Goal: Information Seeking & Learning: Get advice/opinions

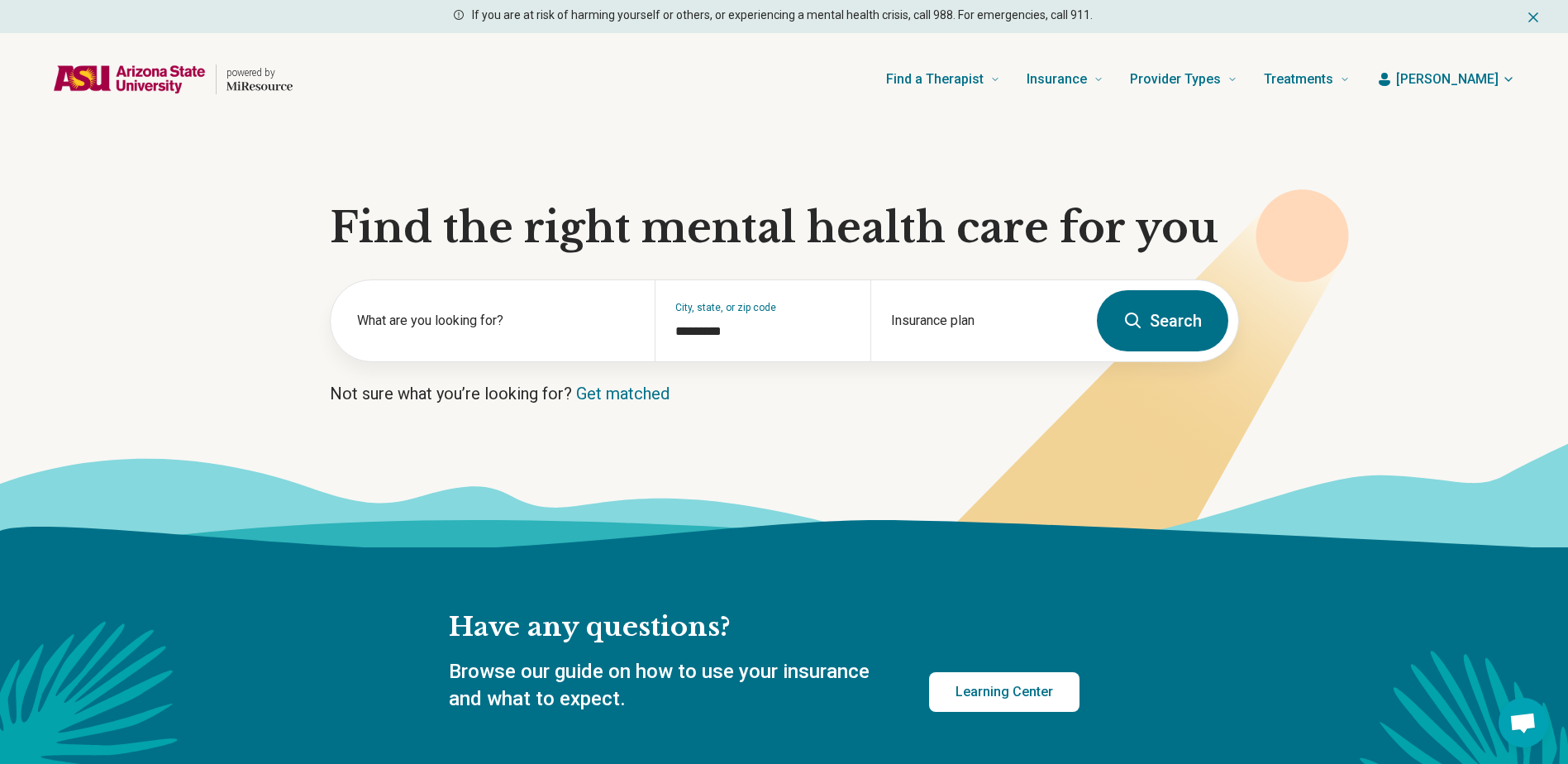
click at [508, 545] on icon at bounding box center [1104, 603] width 2205 height 168
click at [950, 316] on div "Insurance plan" at bounding box center [978, 321] width 216 height 81
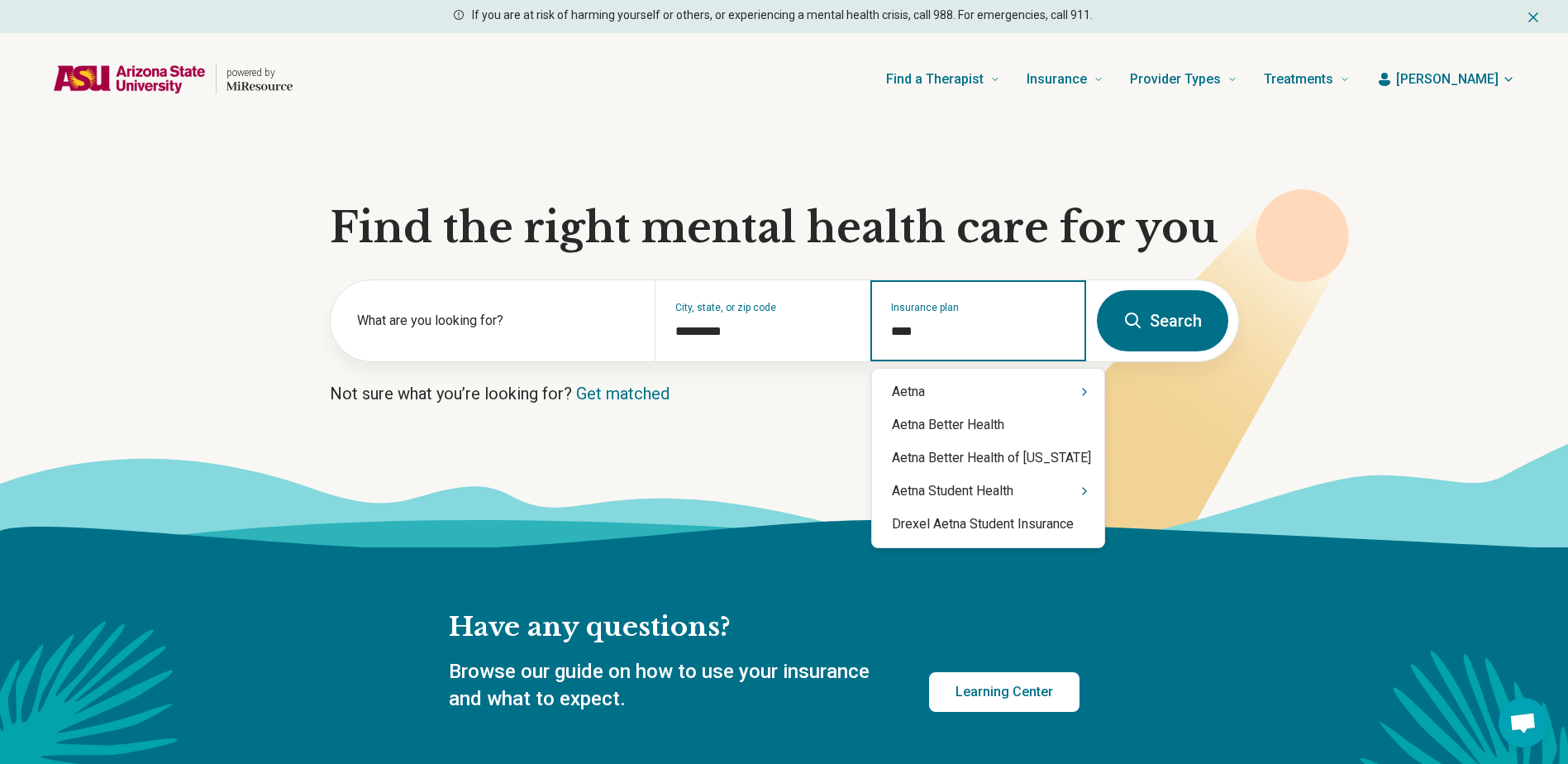
type input "*****"
click at [963, 386] on div "Aetna" at bounding box center [988, 391] width 232 height 33
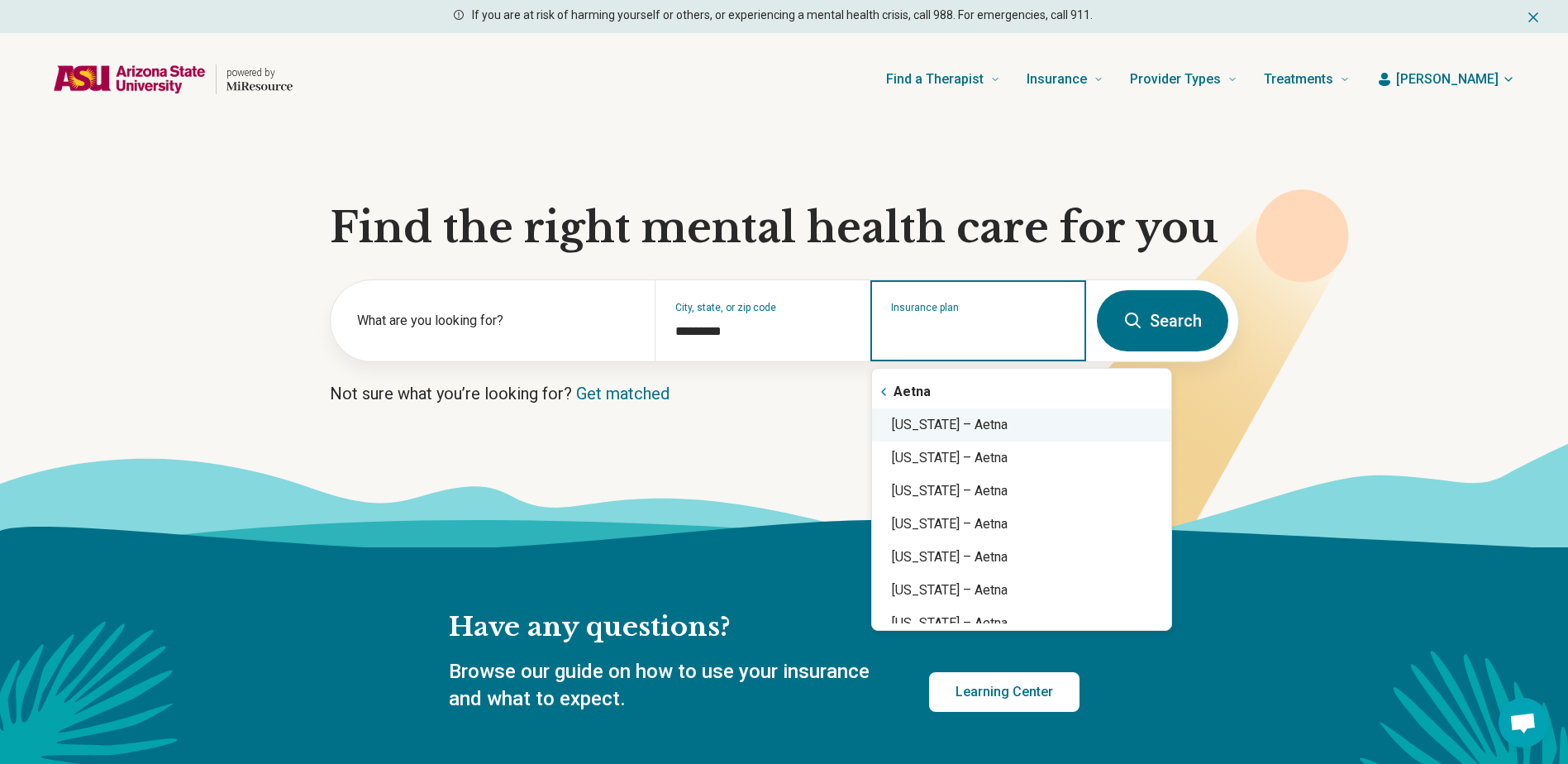
click at [962, 427] on div "[US_STATE] – Aetna" at bounding box center [1022, 425] width 299 height 33
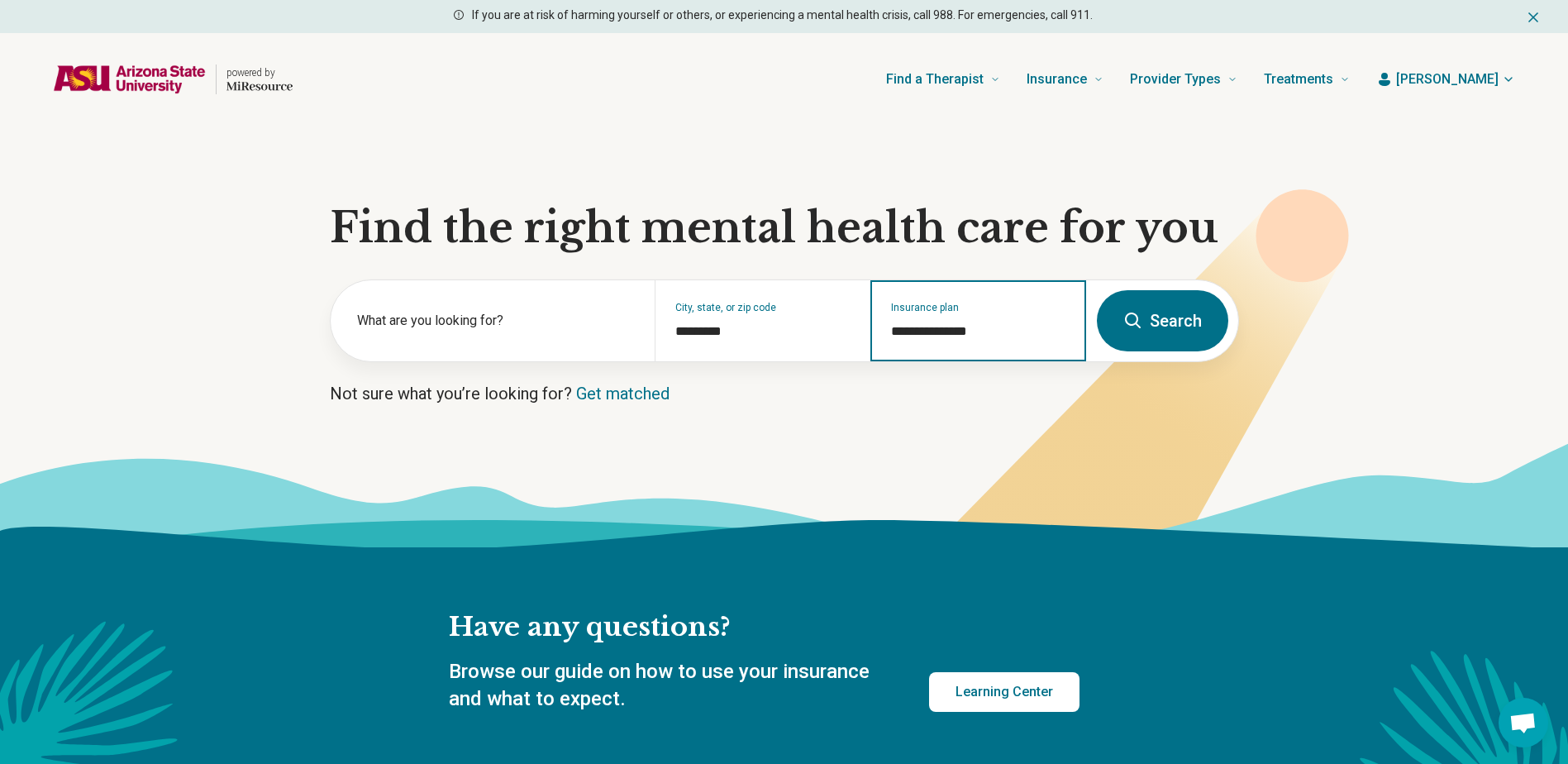
type input "**********"
click at [1151, 318] on button "Search" at bounding box center [1162, 320] width 132 height 61
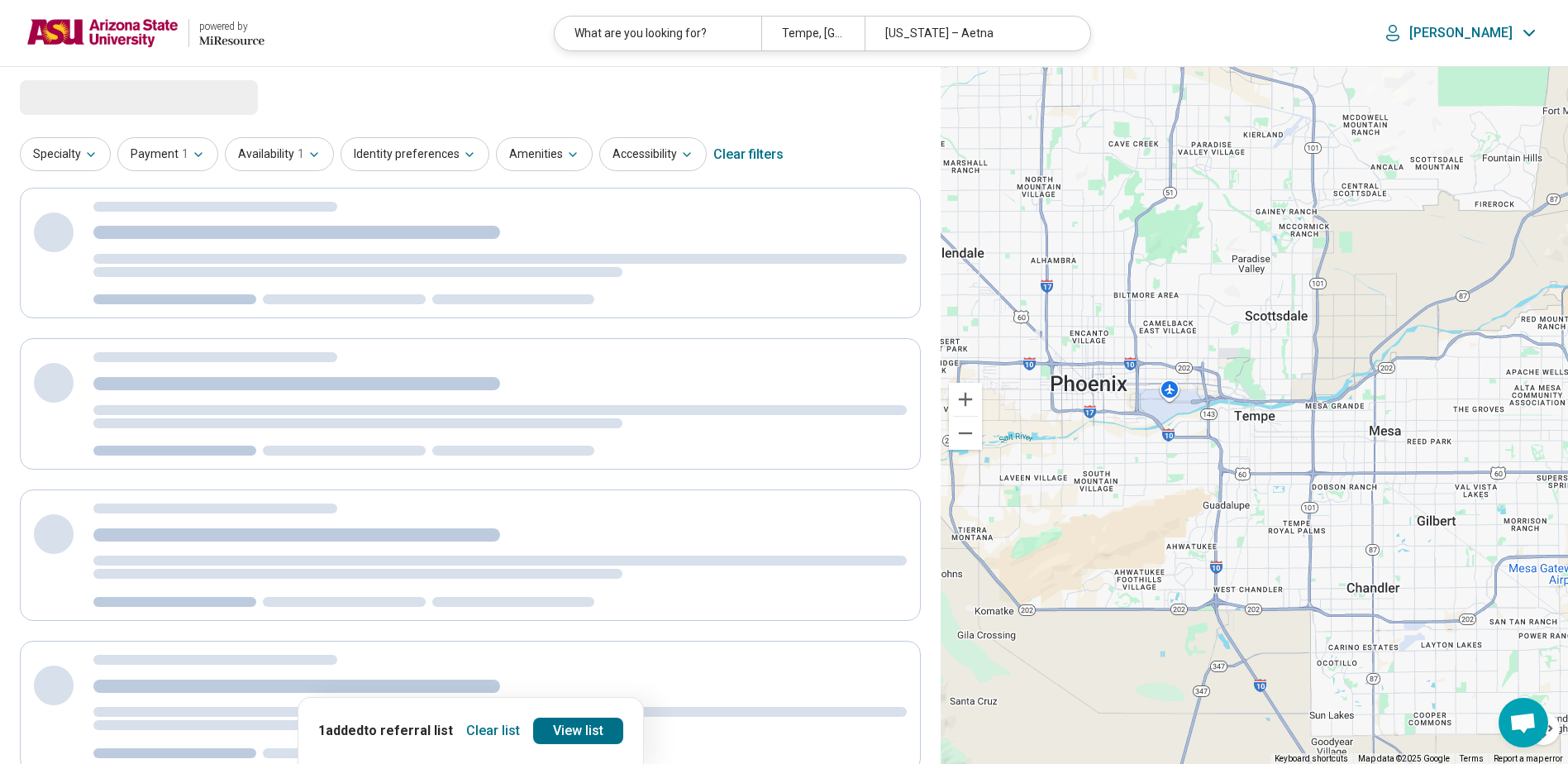
select select "***"
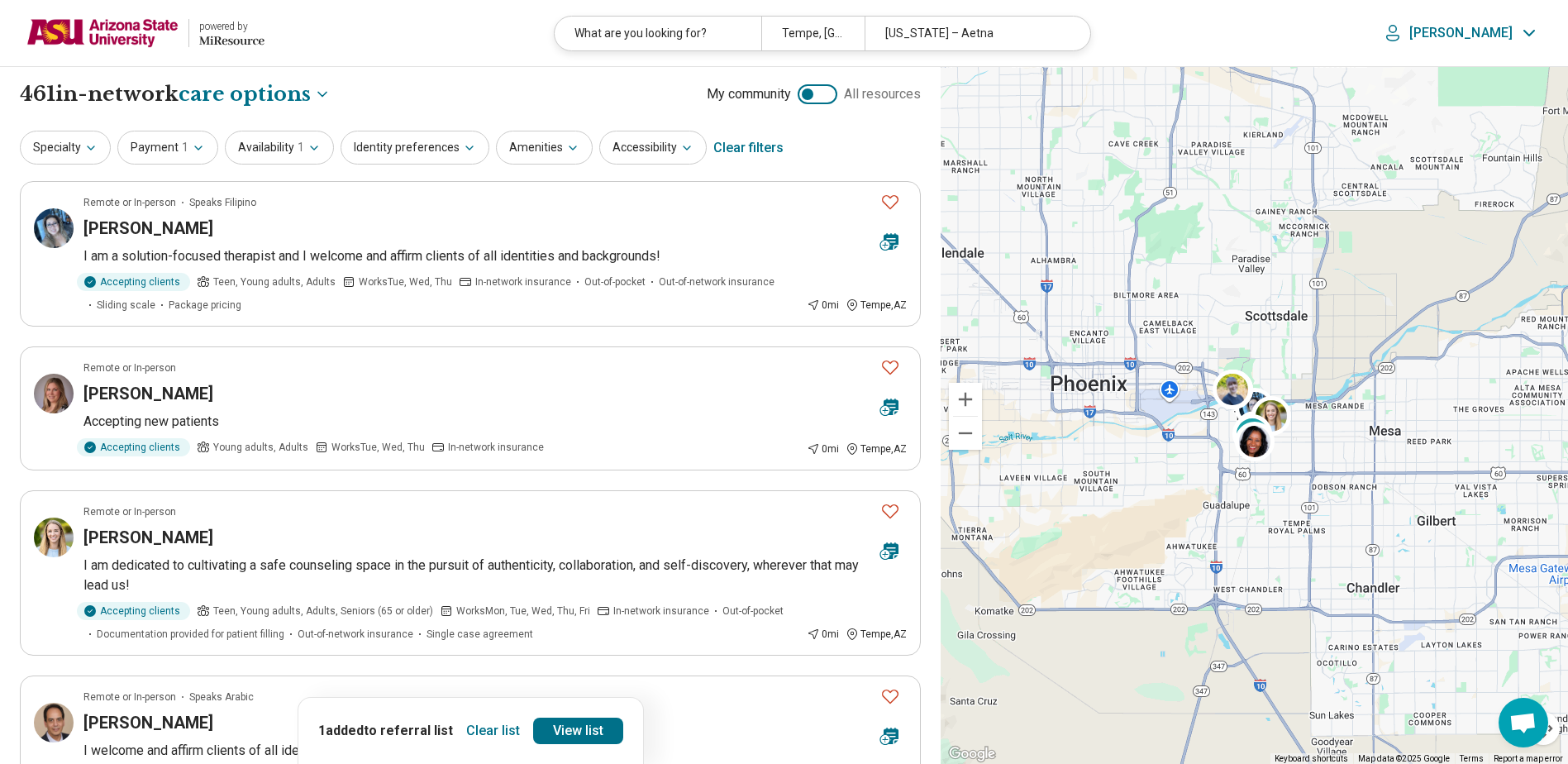
click at [494, 731] on button "Clear list" at bounding box center [493, 730] width 67 height 27
click at [72, 150] on button "Specialty" at bounding box center [65, 147] width 91 height 34
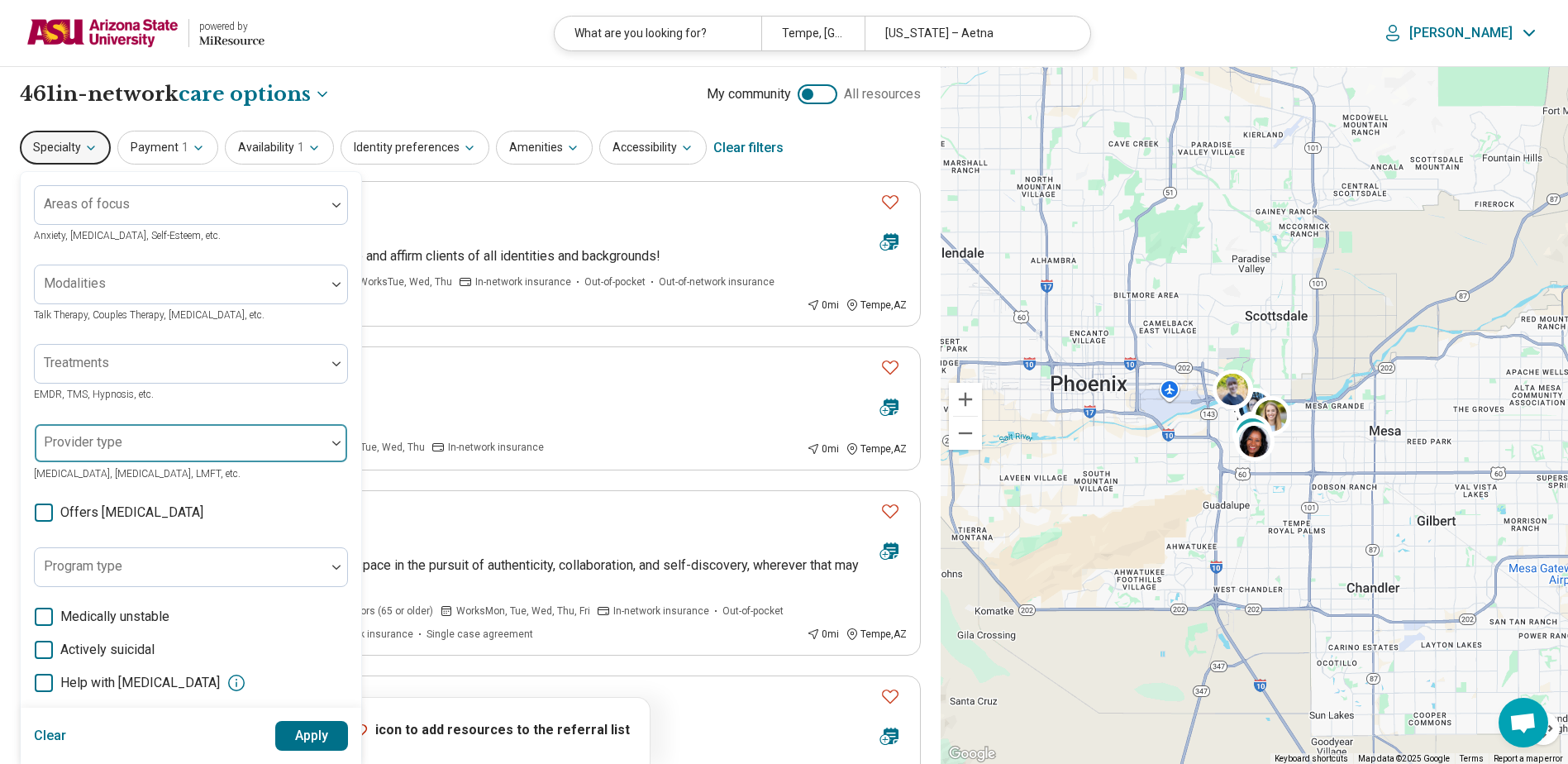
click at [147, 434] on div at bounding box center [180, 443] width 291 height 36
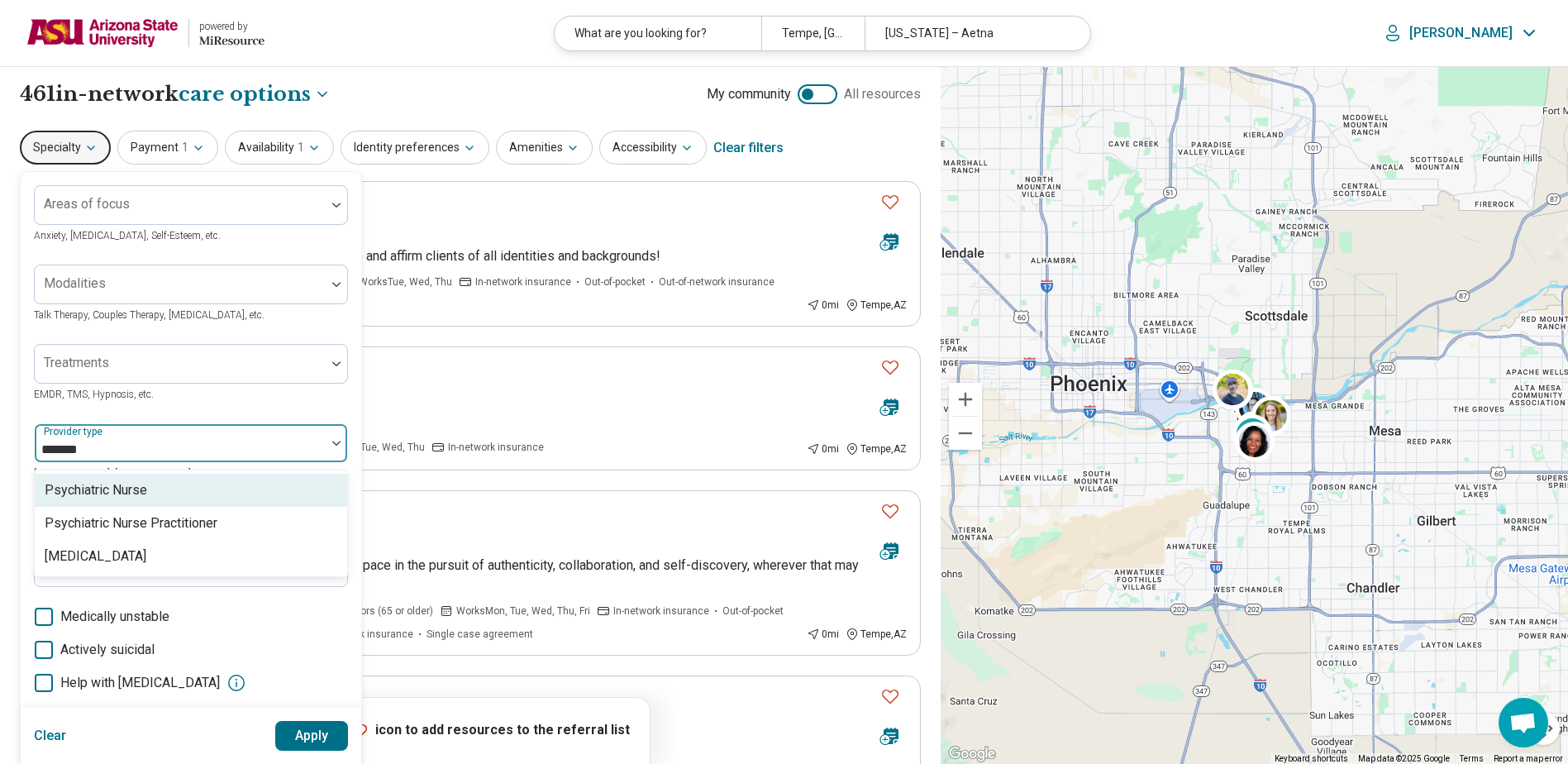
type input "********"
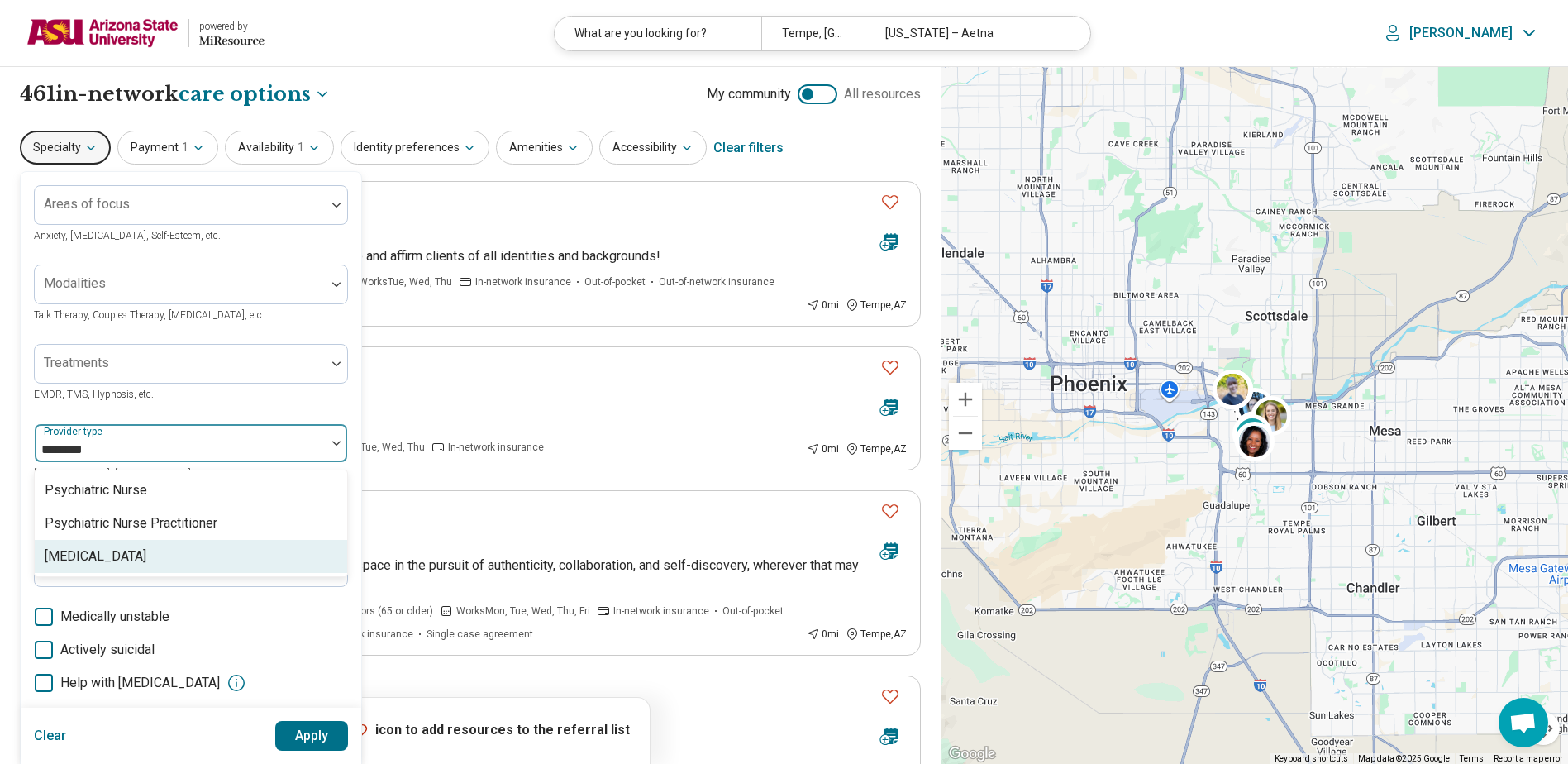
click at [146, 558] on div "[MEDICAL_DATA]" at bounding box center [190, 557] width 312 height 33
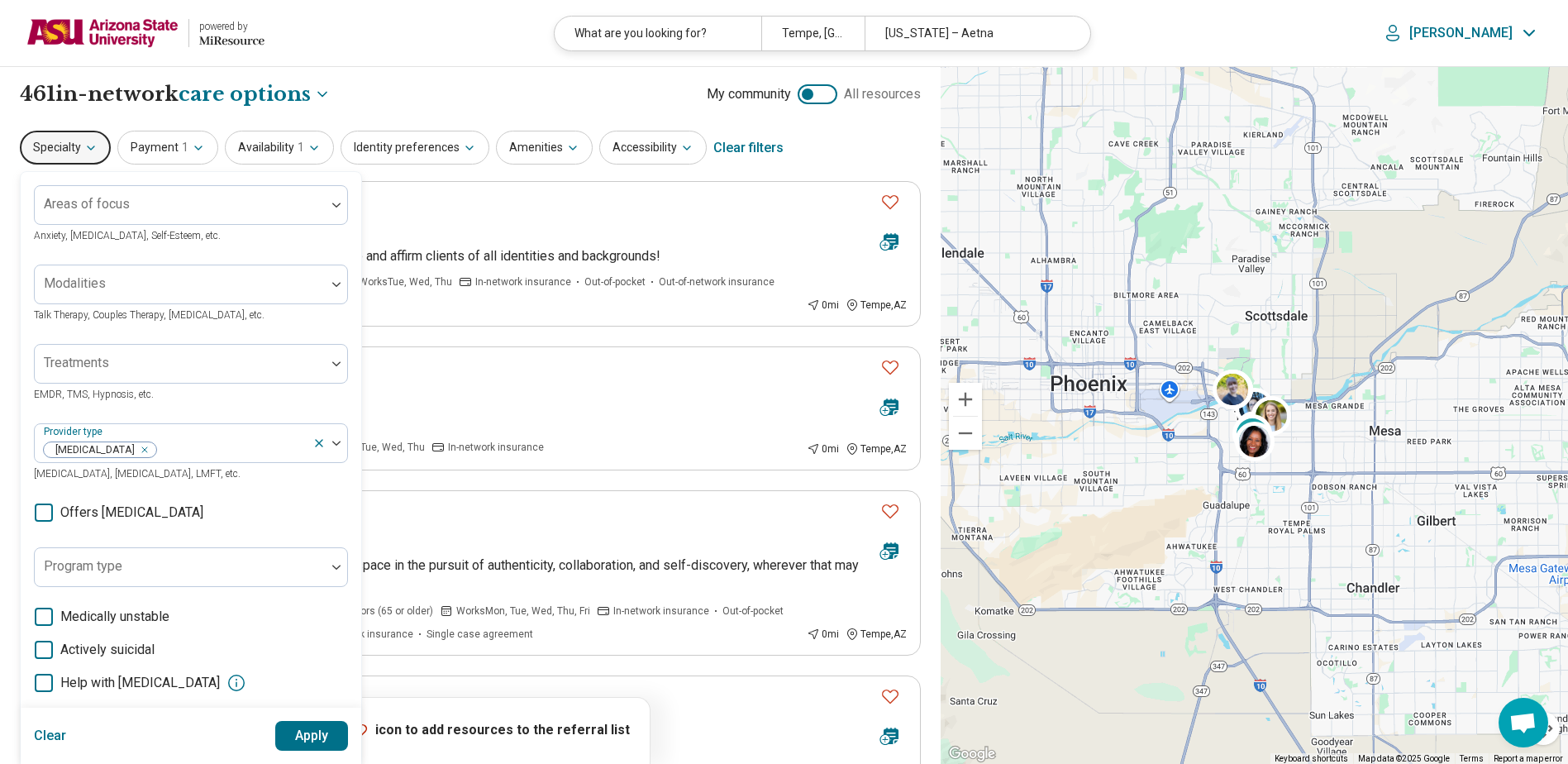
click at [309, 745] on button "Apply" at bounding box center [312, 736] width 74 height 30
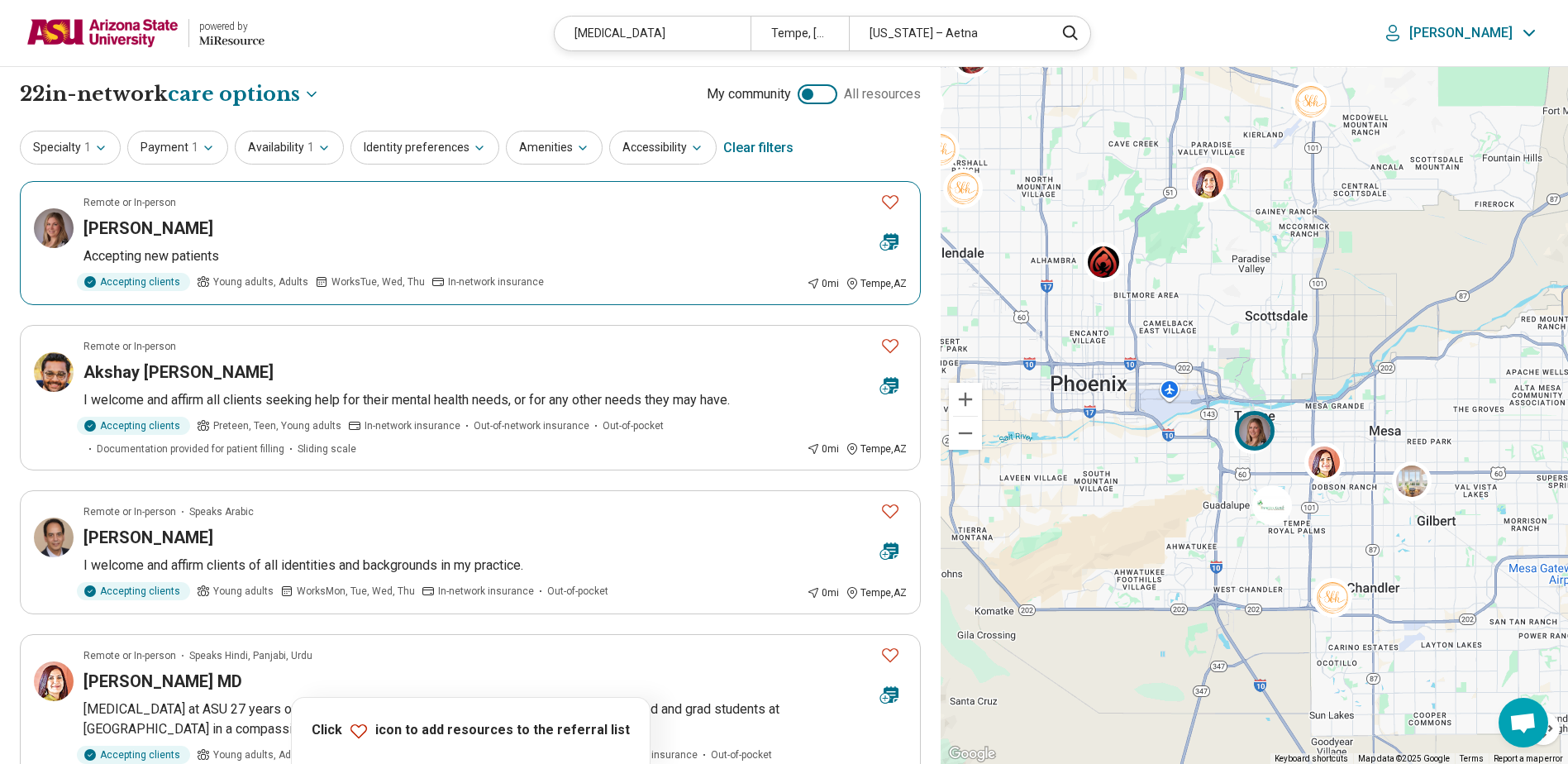
click at [271, 235] on div "[PERSON_NAME]" at bounding box center [475, 228] width 784 height 23
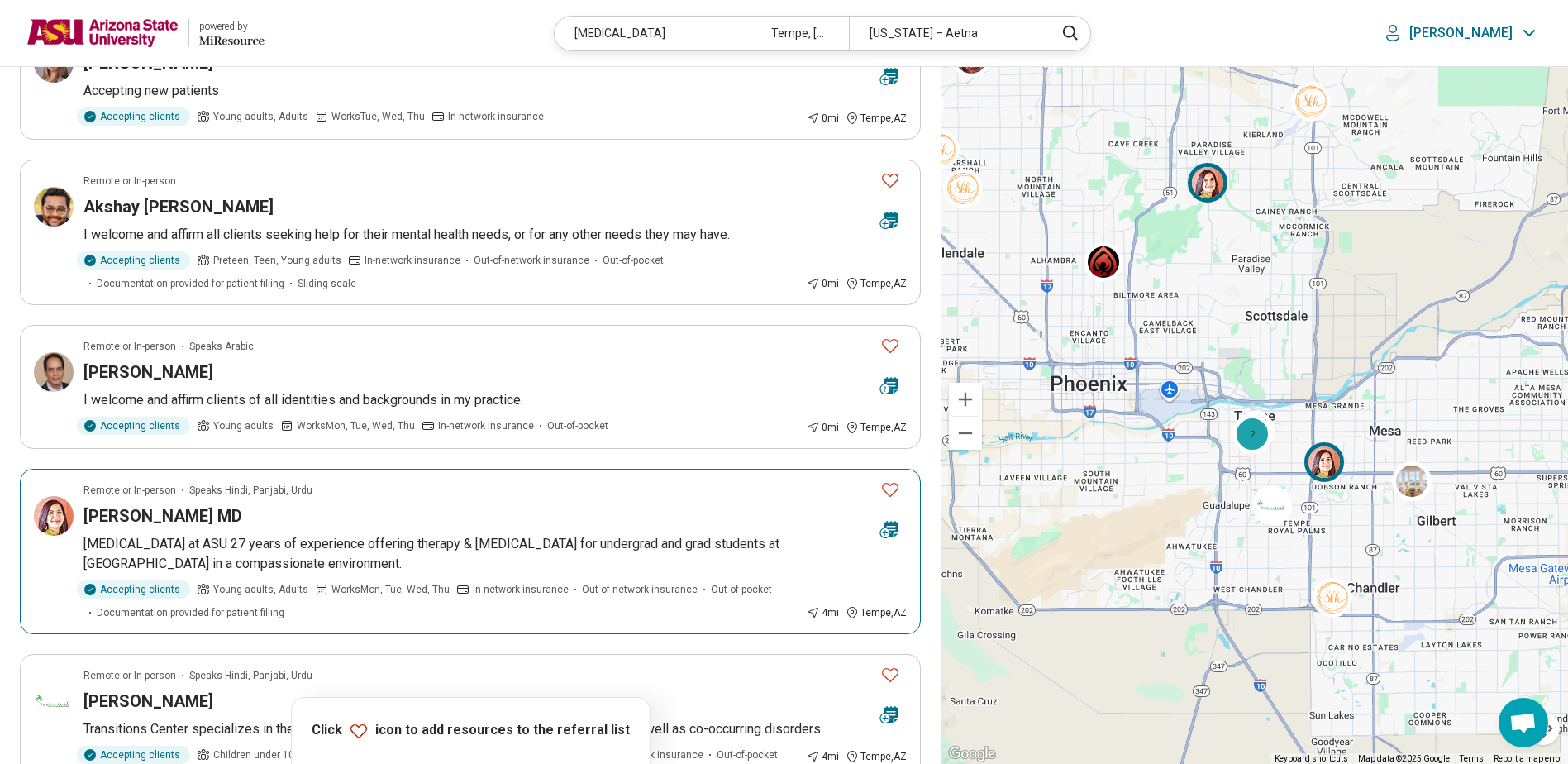
scroll to position [414, 0]
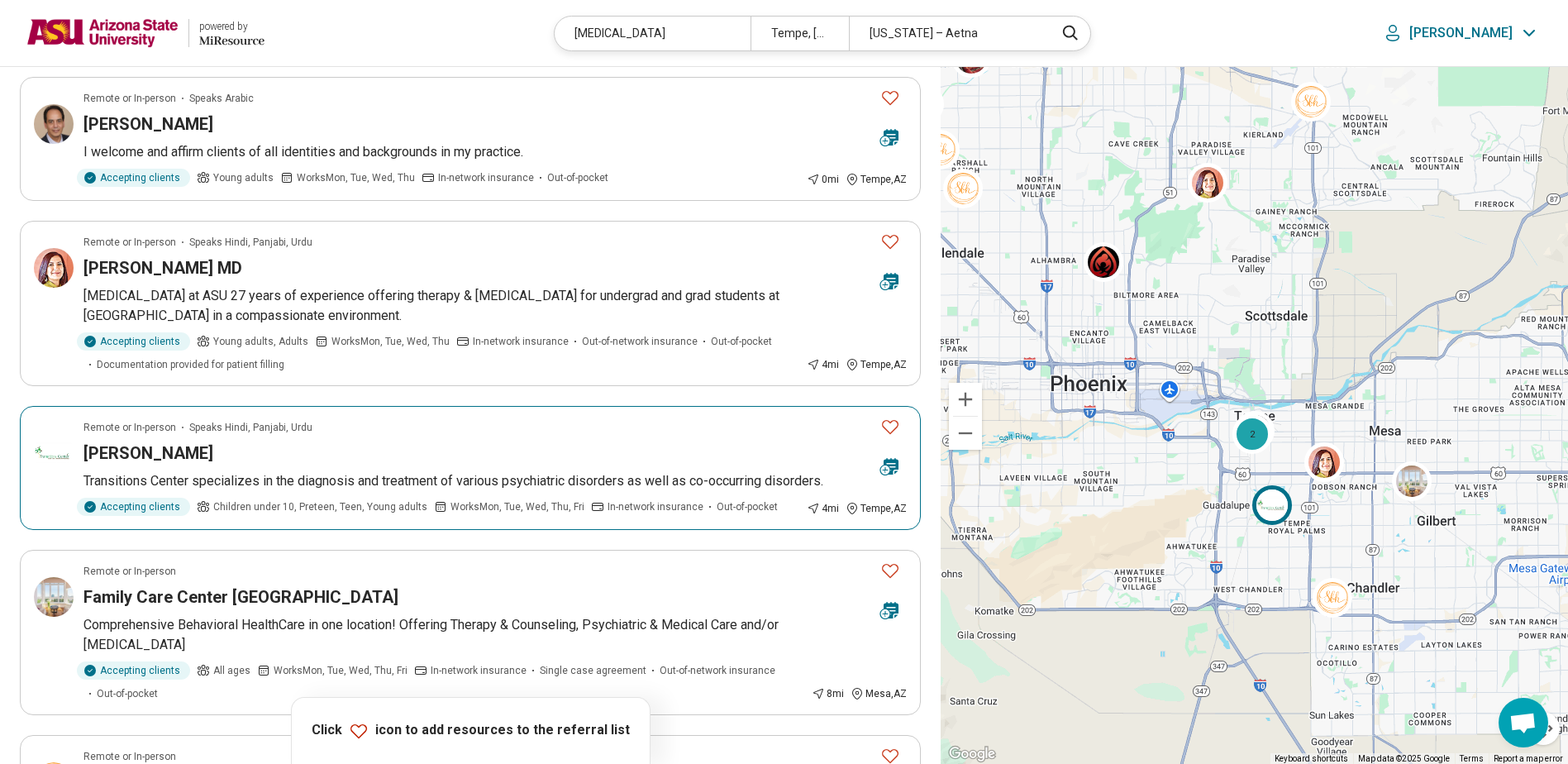
click at [502, 443] on div "[PERSON_NAME]" at bounding box center [475, 453] width 784 height 23
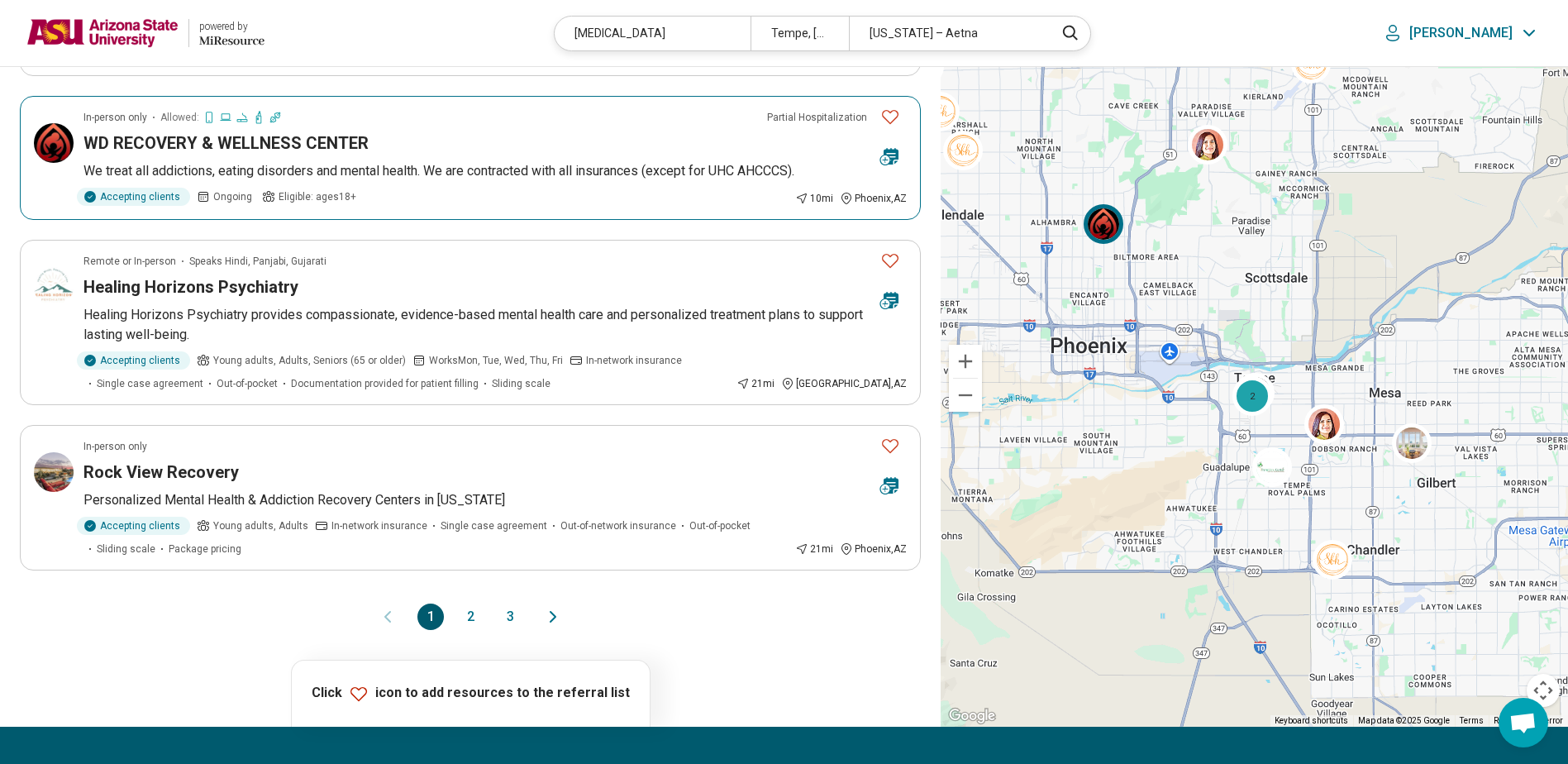
scroll to position [1241, 0]
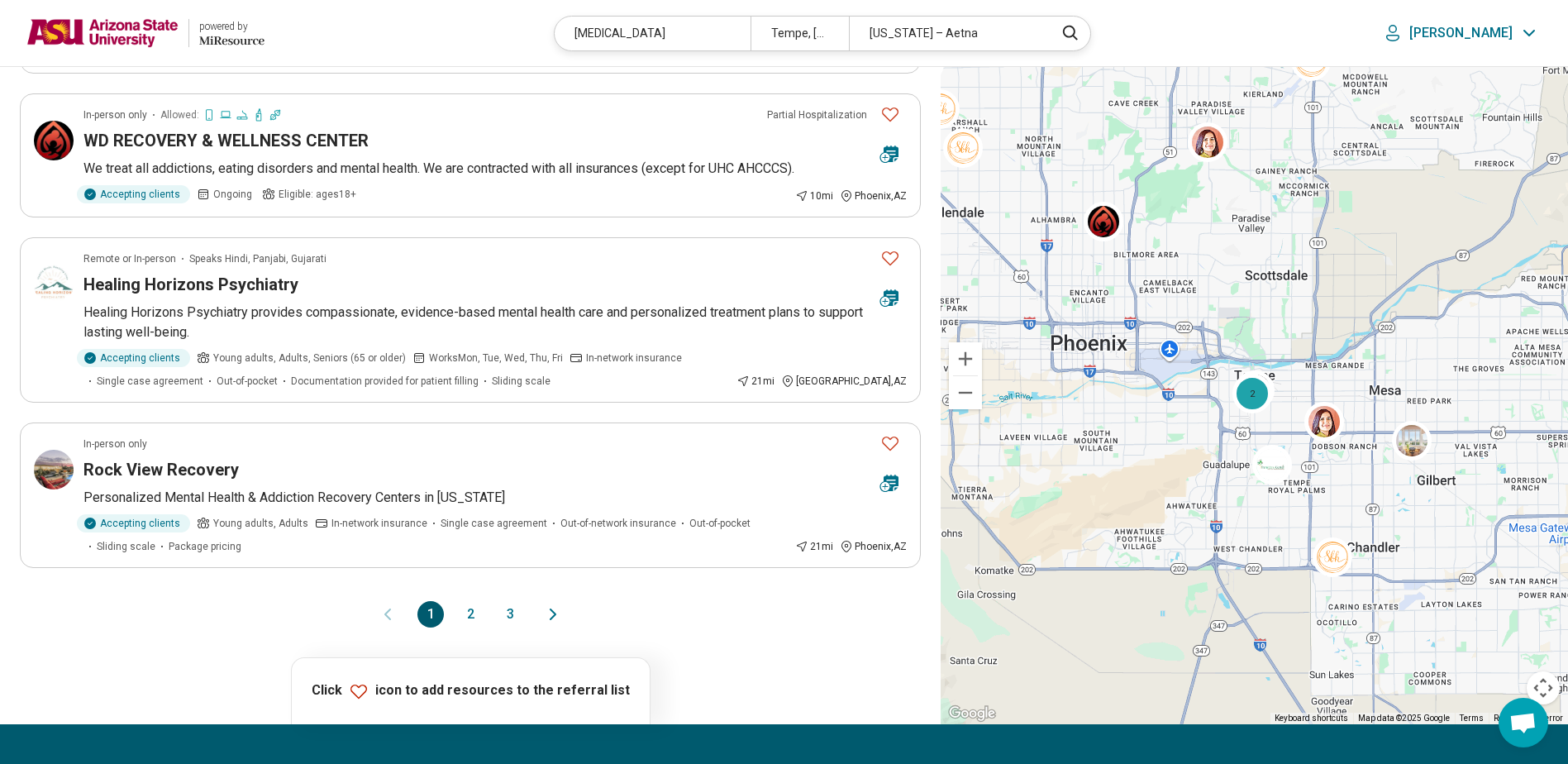
click at [470, 619] on button "2" at bounding box center [470, 614] width 27 height 27
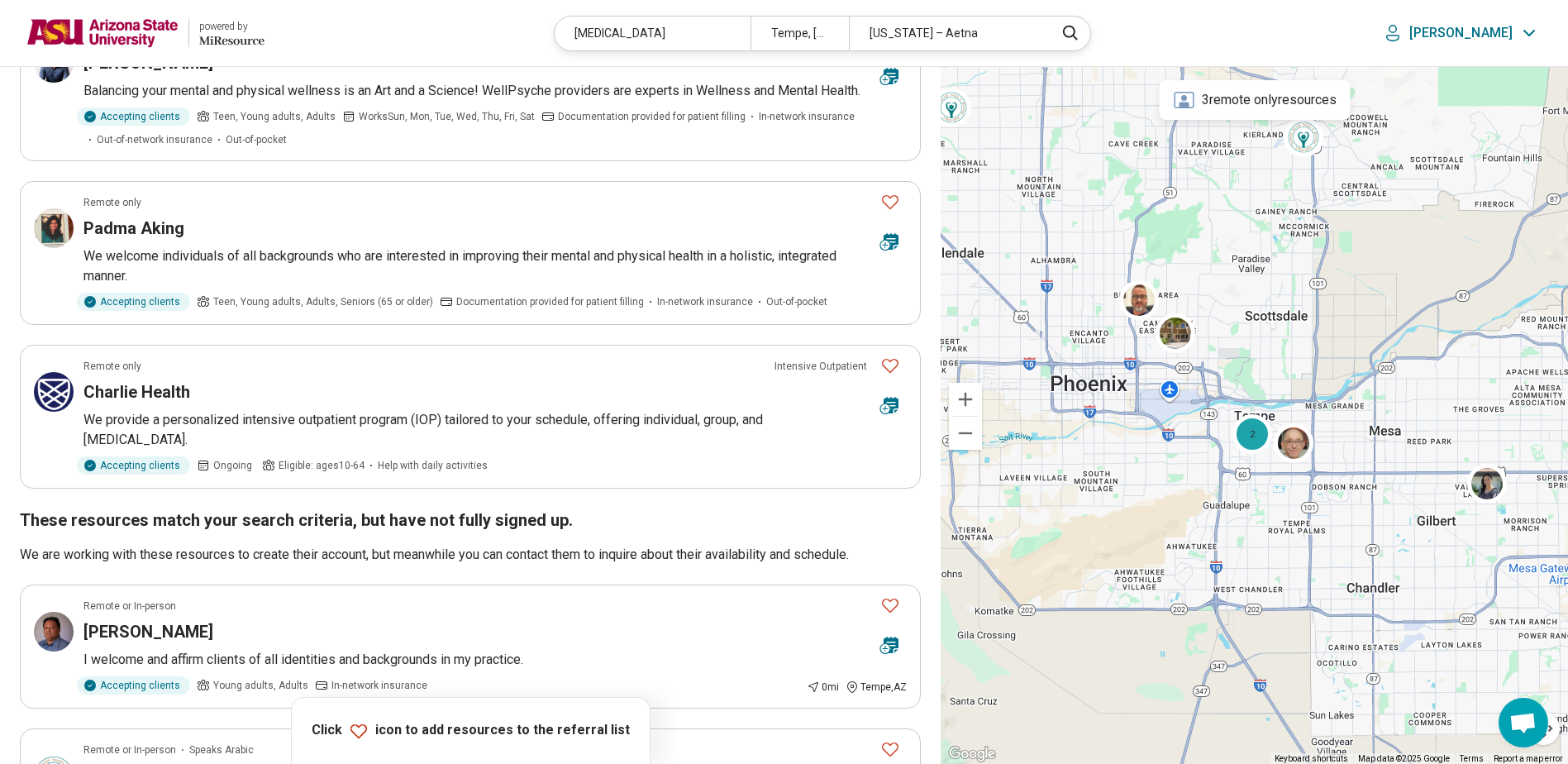
scroll to position [0, 0]
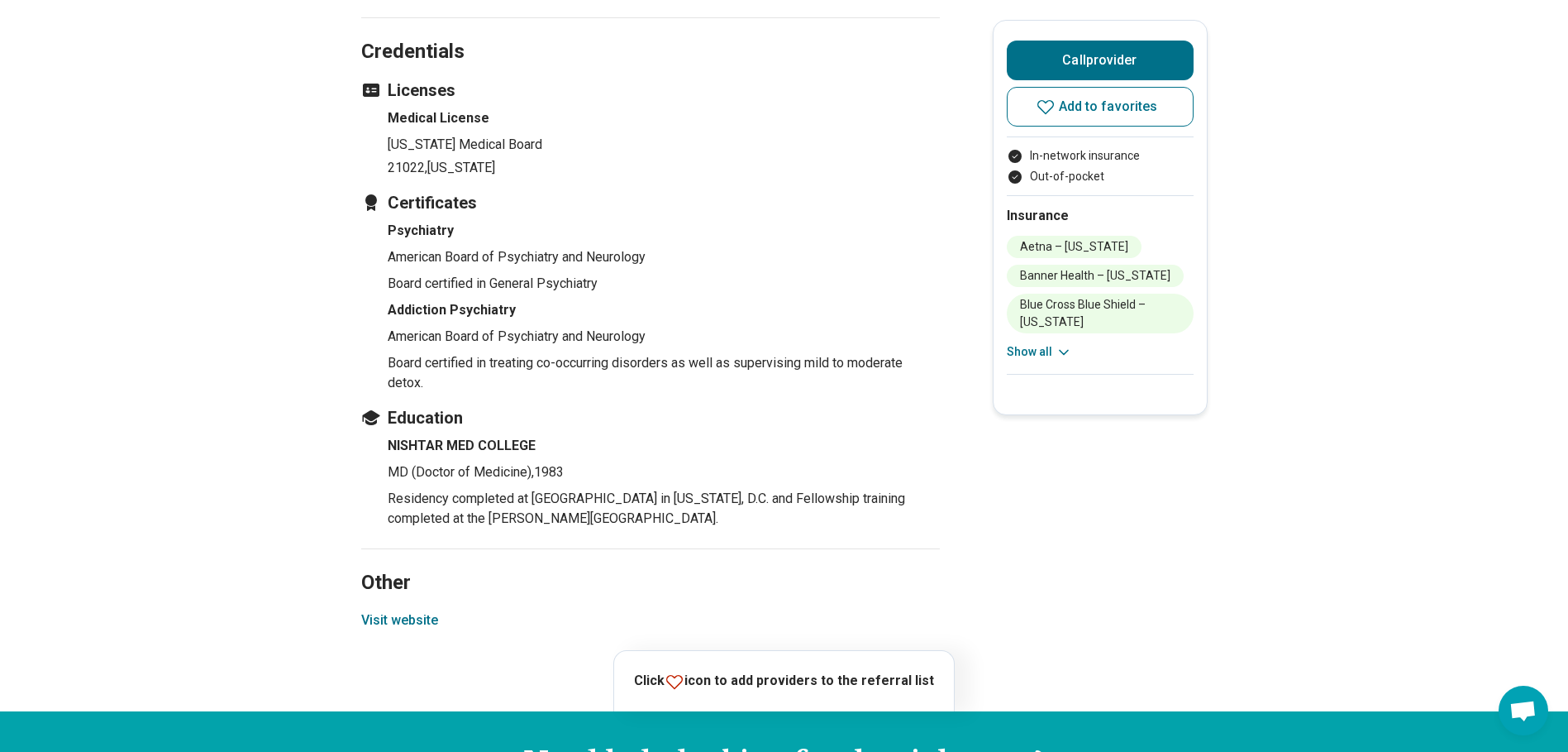
scroll to position [1984, 0]
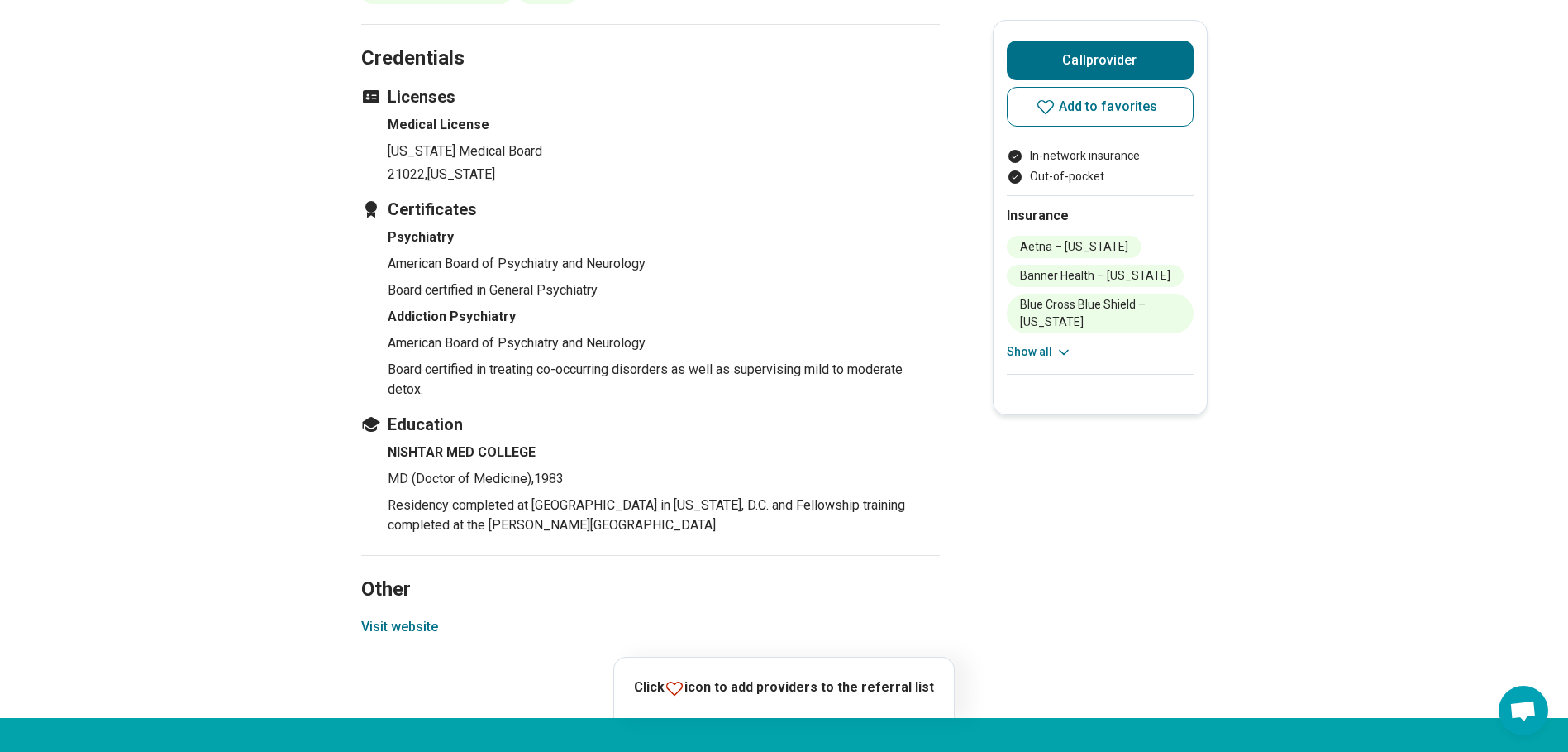
click at [415, 617] on button "Visit website" at bounding box center [399, 626] width 77 height 20
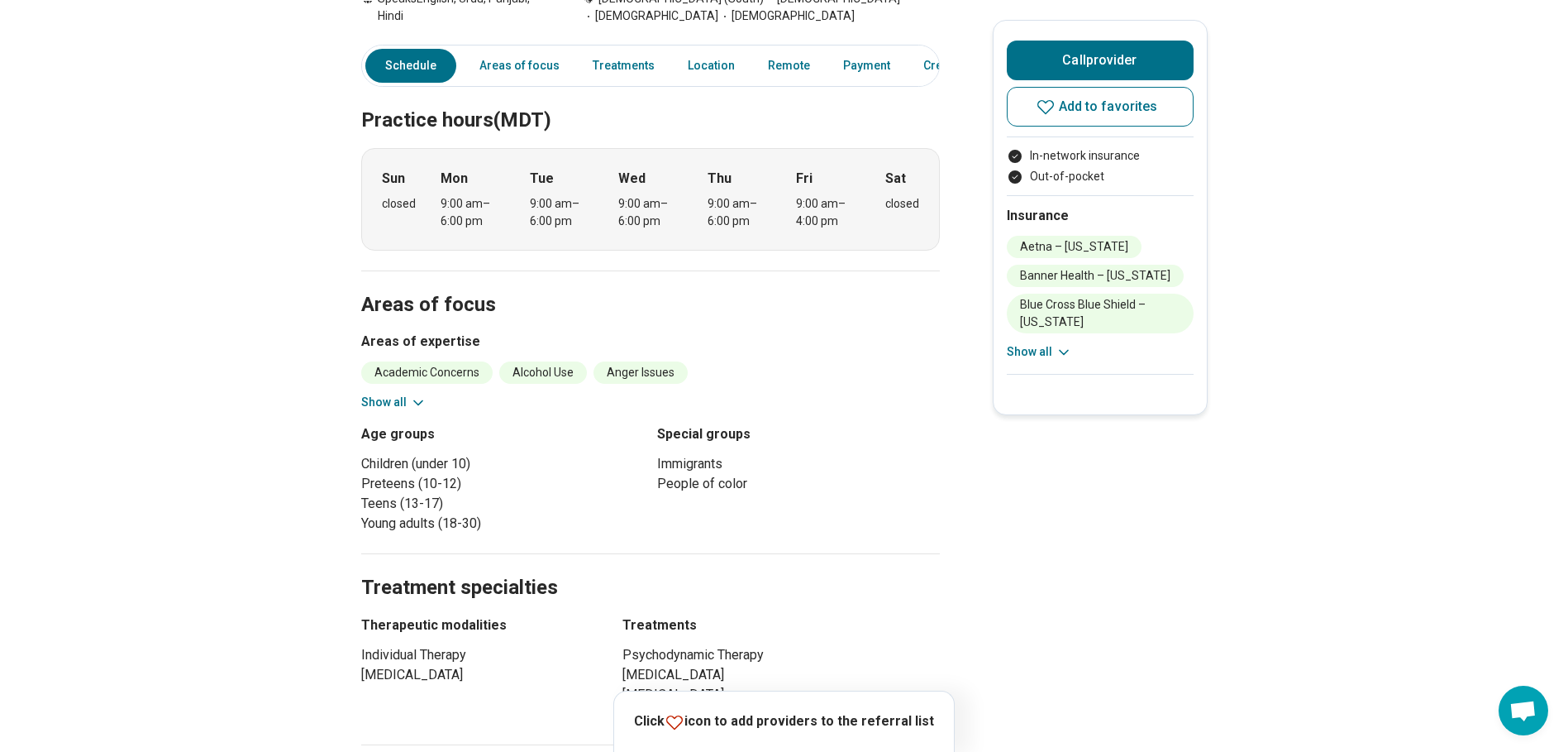
scroll to position [0, 0]
